Goal: Task Accomplishment & Management: Use online tool/utility

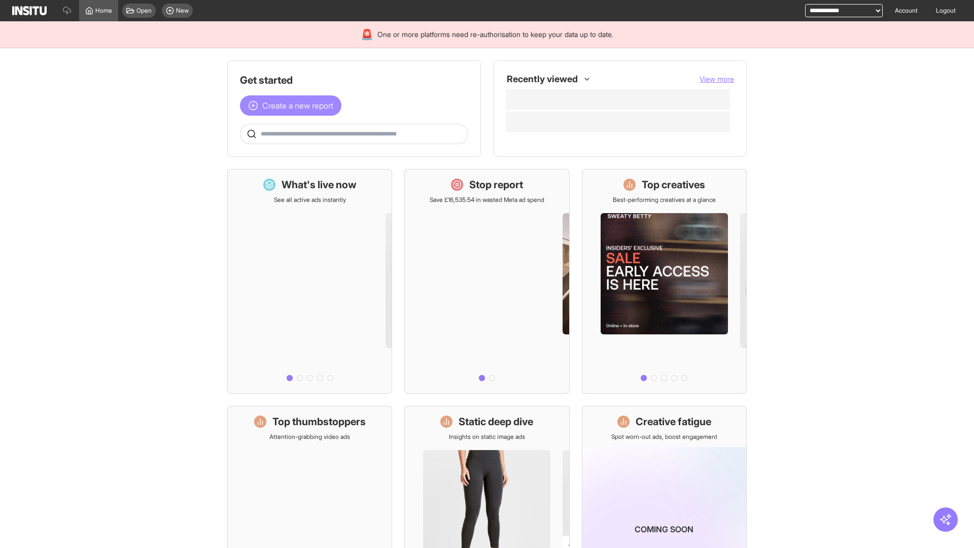
click at [293, 106] on span "Create a new report" at bounding box center [297, 105] width 71 height 12
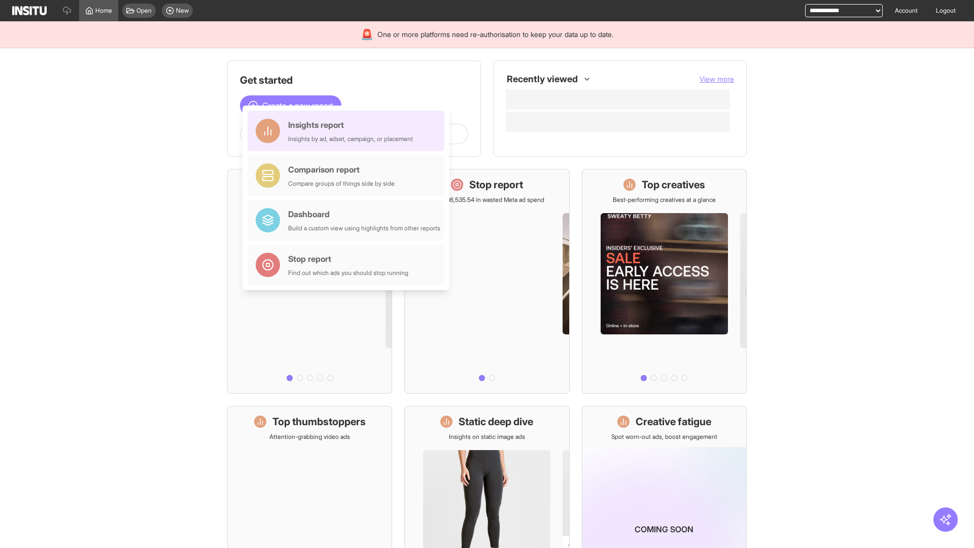
click at [349, 131] on div "Insights report Insights by ad, adset, campaign, or placement" at bounding box center [350, 131] width 125 height 24
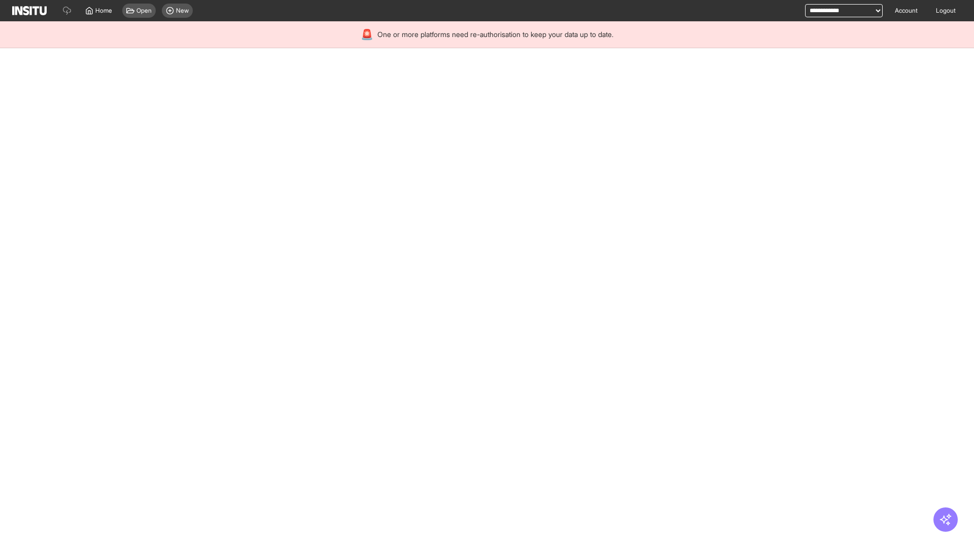
select select "**"
